Goal: Find specific page/section: Find specific page/section

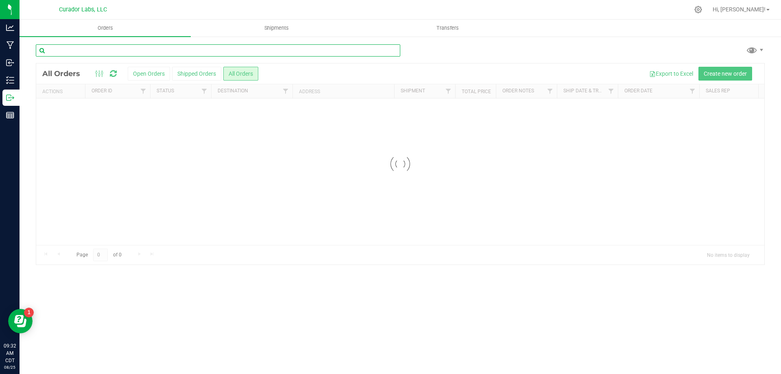
click at [202, 52] on input "text" at bounding box center [218, 50] width 364 height 12
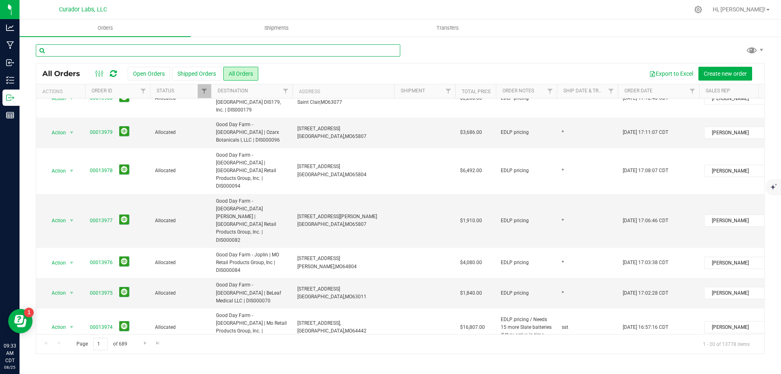
scroll to position [284, 0]
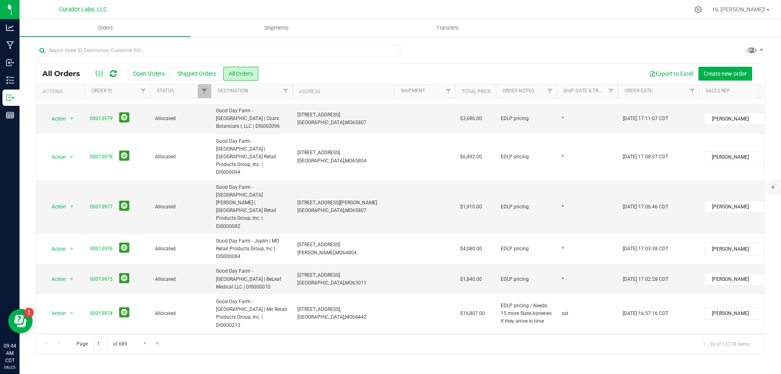
click at [112, 75] on icon at bounding box center [113, 74] width 7 height 8
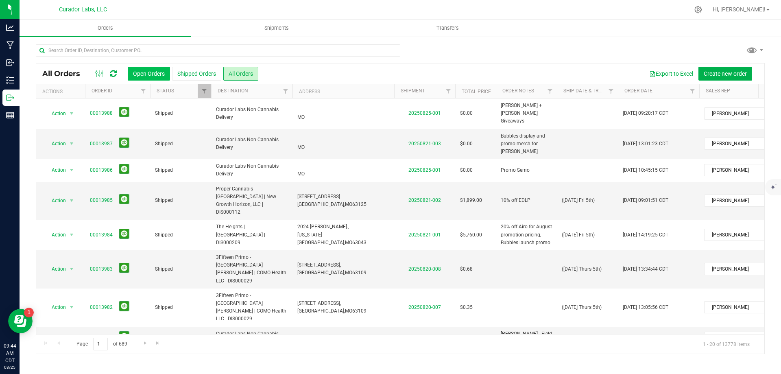
click at [155, 74] on button "Open Orders" at bounding box center [149, 74] width 42 height 14
